Goal: Information Seeking & Learning: Compare options

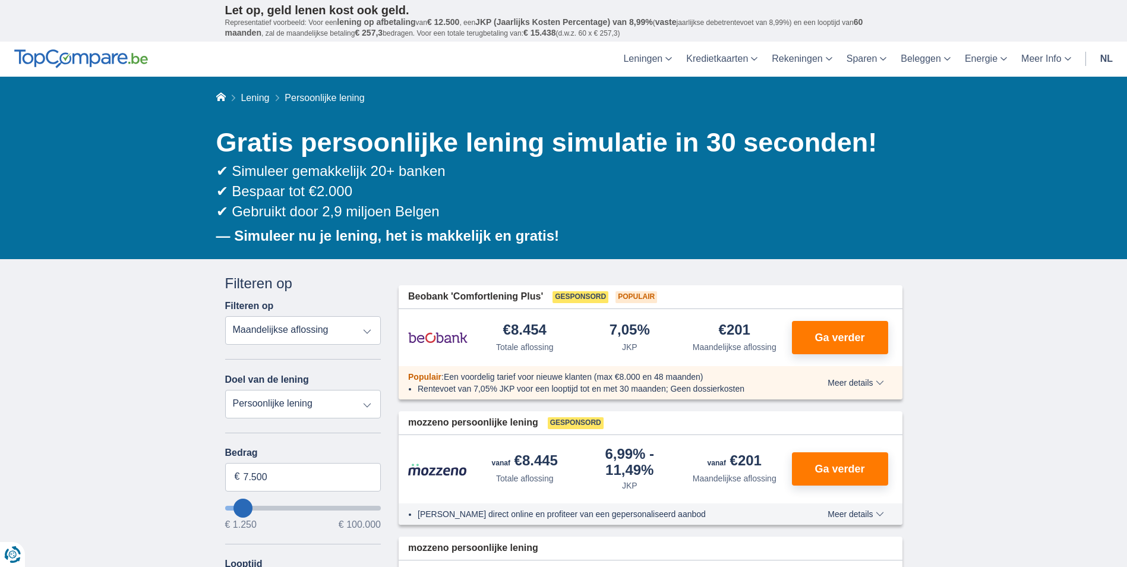
click at [368, 331] on select "Totale aflossing JKP Maandelijkse aflossing" at bounding box center [303, 330] width 156 height 29
click at [225, 316] on select "Totale aflossing JKP Maandelijkse aflossing" at bounding box center [303, 330] width 156 height 29
click at [273, 478] on input "7.500" at bounding box center [303, 477] width 156 height 29
type input "7"
type input "10.001"
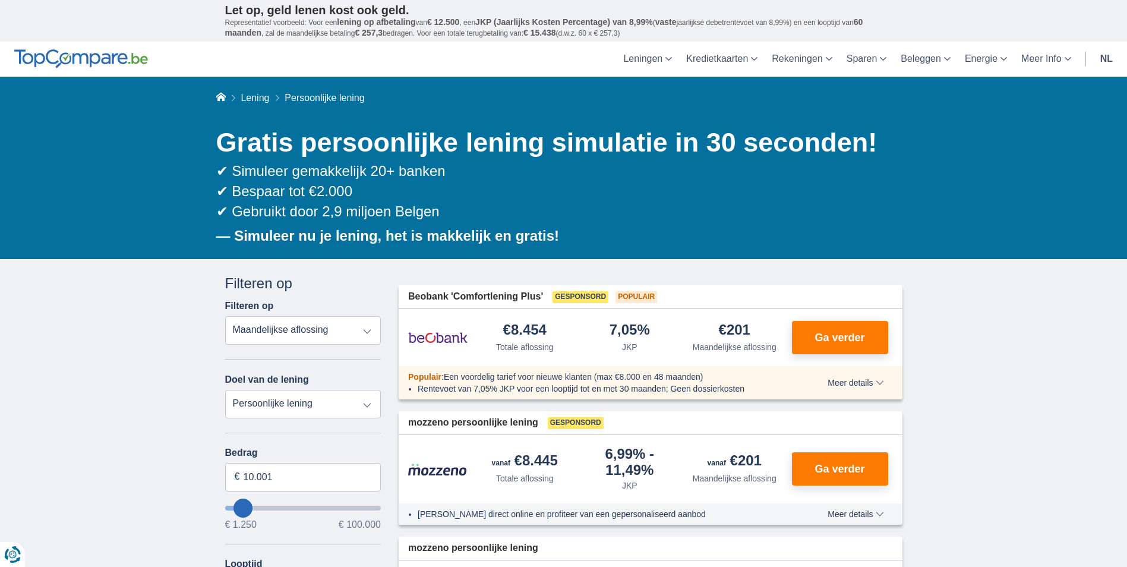
type input "10250"
select select "60"
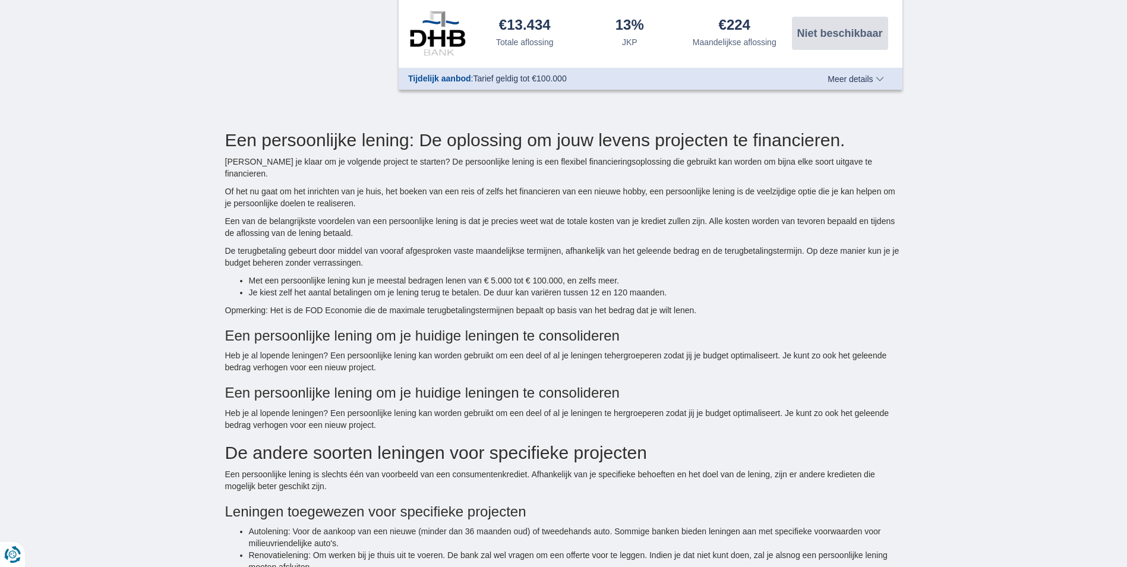
scroll to position [1842, 0]
